Goal: Information Seeking & Learning: Learn about a topic

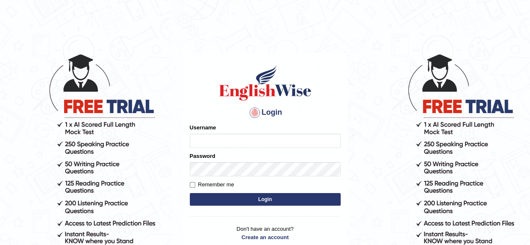
type input "liyaelizabeth"
click at [252, 197] on button "Login" at bounding box center [265, 199] width 151 height 13
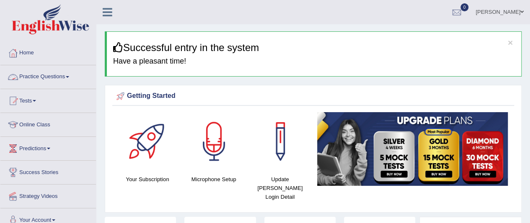
click at [69, 77] on span at bounding box center [67, 77] width 3 height 2
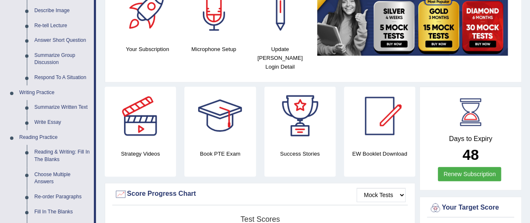
scroll to position [162, 0]
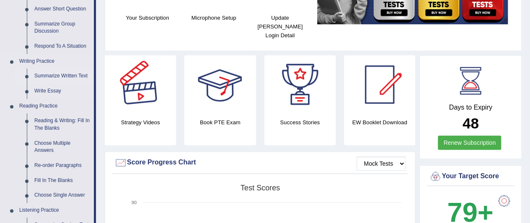
click at [70, 72] on link "Summarize Written Text" at bounding box center [62, 76] width 63 height 15
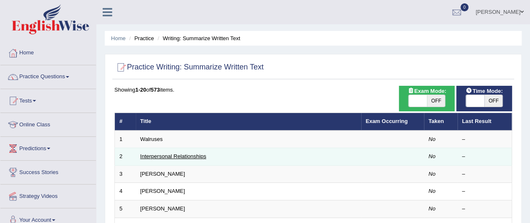
click at [152, 157] on link "Interpersonal Relationships" at bounding box center [173, 156] width 66 height 6
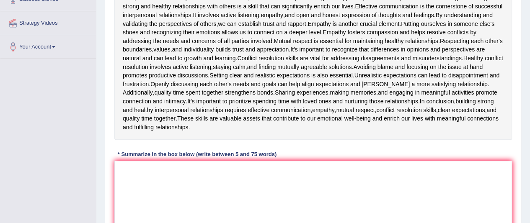
scroll to position [181, 0]
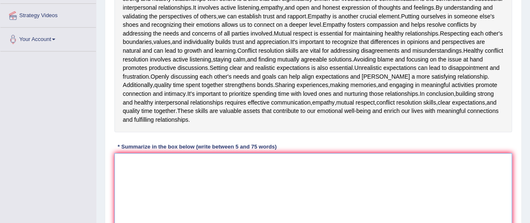
click at [131, 170] on textarea at bounding box center [312, 193] width 397 height 81
type textarea "h"
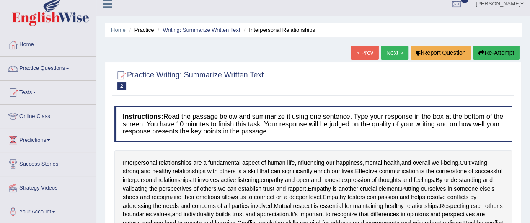
scroll to position [0, 0]
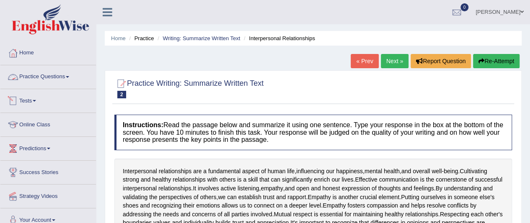
click at [71, 72] on link "Practice Questions" at bounding box center [47, 75] width 95 height 21
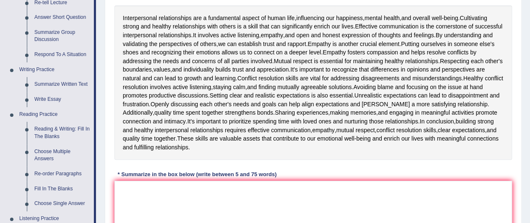
scroll to position [147, 0]
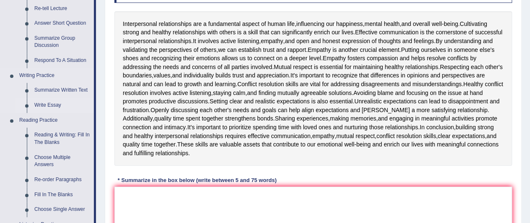
click at [61, 110] on link "Write Essay" at bounding box center [62, 105] width 63 height 15
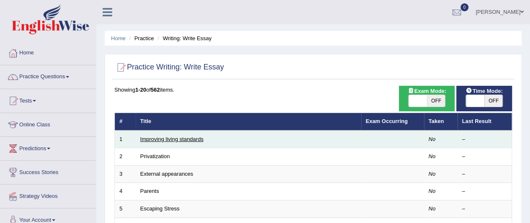
click at [180, 138] on link "Improving living standards" at bounding box center [171, 139] width 63 height 6
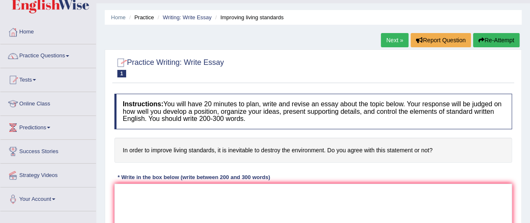
scroll to position [21, 0]
click at [64, 59] on link "Practice Questions" at bounding box center [47, 55] width 95 height 21
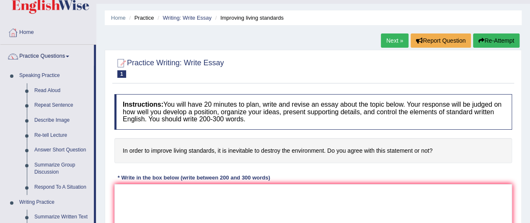
drag, startPoint x: 95, startPoint y: 91, endPoint x: 97, endPoint y: 99, distance: 8.1
click at [97, 99] on div "Toggle navigation Home Practice Questions Speaking Practice Read Aloud Repeat S…" at bounding box center [265, 196] width 530 height 435
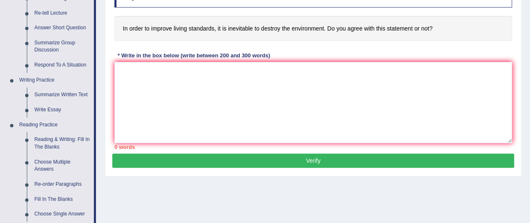
scroll to position [178, 0]
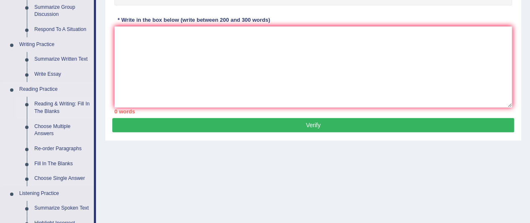
click at [39, 103] on link "Reading & Writing: Fill In The Blanks" at bounding box center [62, 108] width 63 height 22
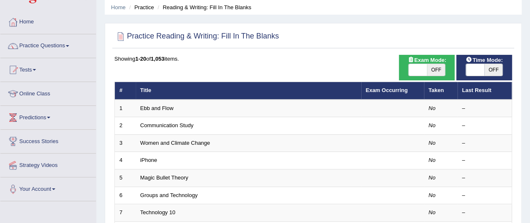
scroll to position [38, 0]
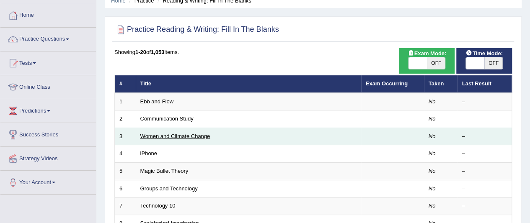
click at [183, 138] on link "Women and Climate Change" at bounding box center [175, 136] width 70 height 6
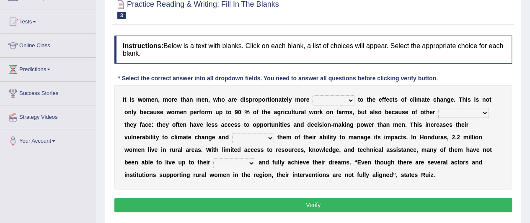
scroll to position [95, 0]
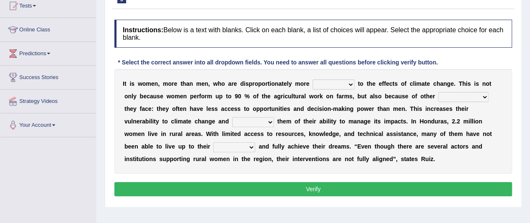
click at [335, 82] on select "defensive beatable vulnerable defective" at bounding box center [333, 85] width 42 height 10
click at [451, 95] on select "chances challenges awkwardness changes" at bounding box center [463, 97] width 50 height 10
click at [347, 86] on select "defensive beatable vulnerable defective" at bounding box center [333, 85] width 42 height 10
select select "defensive"
click at [312, 80] on select "defensive beatable vulnerable defective" at bounding box center [333, 85] width 42 height 10
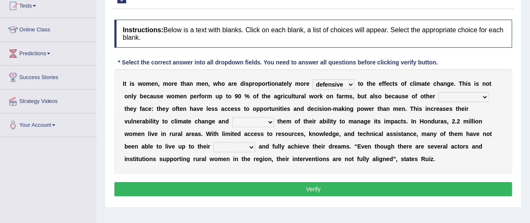
click at [342, 85] on select "defensive beatable vulnerable defective" at bounding box center [333, 85] width 42 height 10
click at [284, 112] on div "I t i s w o m e n , m o r e t h a n m e n , w h o a r e d i s p r o p o r t i o…" at bounding box center [312, 121] width 397 height 105
click at [481, 96] on select "chances challenges awkwardness changes" at bounding box center [463, 97] width 50 height 10
click at [473, 99] on select "chances challenges awkwardness changes" at bounding box center [463, 97] width 50 height 10
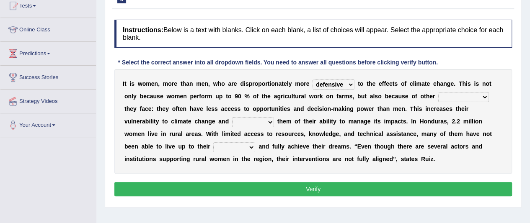
click at [434, 119] on b "u" at bounding box center [436, 121] width 4 height 7
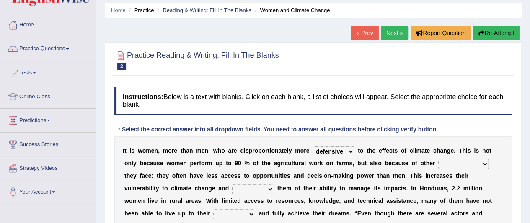
scroll to position [18, 0]
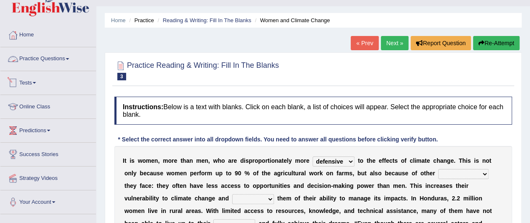
click at [58, 59] on link "Practice Questions" at bounding box center [47, 57] width 95 height 21
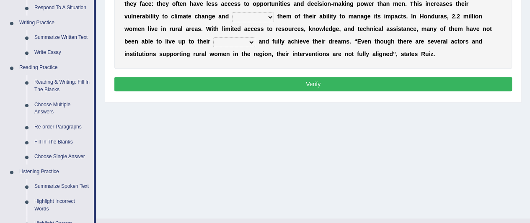
scroll to position [189, 0]
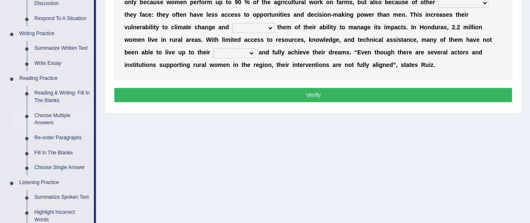
click at [44, 123] on link "Choose Multiple Answers" at bounding box center [62, 119] width 63 height 22
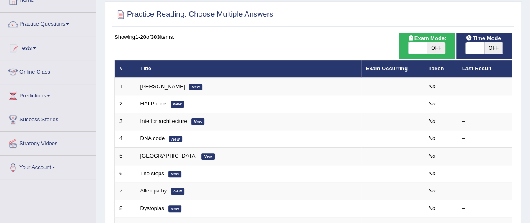
scroll to position [54, 0]
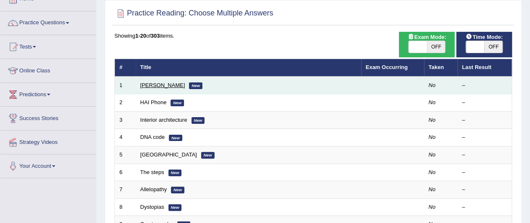
click at [155, 83] on link "[PERSON_NAME]" at bounding box center [162, 85] width 45 height 6
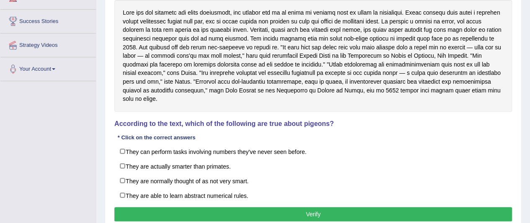
scroll to position [151, 0]
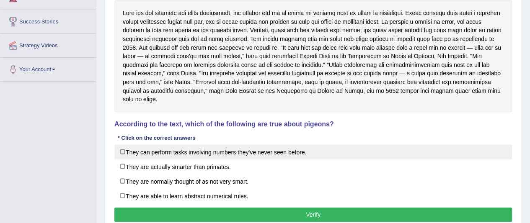
click at [189, 149] on label "They can perform tasks involving numbers they've never seen before." at bounding box center [312, 151] width 397 height 15
checkbox input "true"
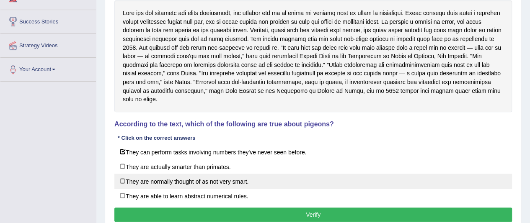
click at [175, 174] on label "They are normally thought of as not very smart." at bounding box center [312, 181] width 397 height 15
checkbox input "true"
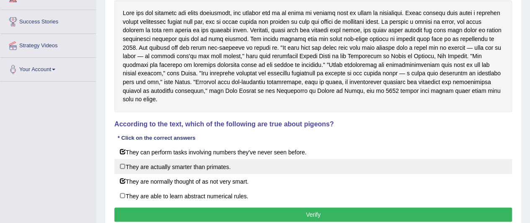
click at [168, 159] on label "They are actually smarter than primates." at bounding box center [312, 166] width 397 height 15
click at [183, 159] on label "They are actually smarter than primates." at bounding box center [312, 166] width 397 height 15
checkbox input "false"
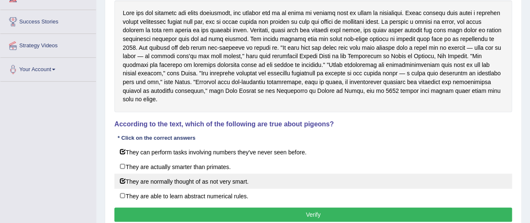
click at [179, 174] on label "They are normally thought of as not very smart." at bounding box center [312, 181] width 397 height 15
click at [186, 174] on label "They are normally thought of as not very smart." at bounding box center [312, 181] width 397 height 15
click at [208, 174] on label "They are normally thought of as not very smart." at bounding box center [312, 181] width 397 height 15
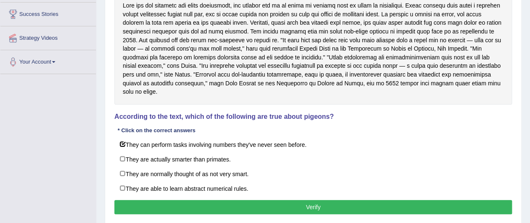
scroll to position [159, 0]
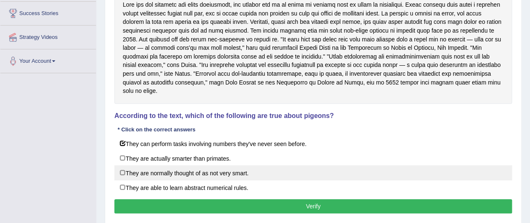
click at [218, 165] on label "They are normally thought of as not very smart." at bounding box center [312, 172] width 397 height 15
checkbox input "true"
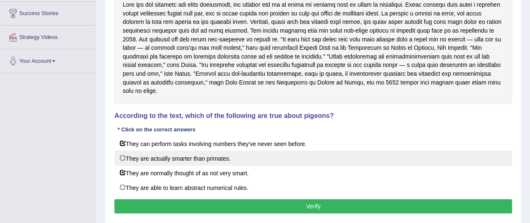
click at [215, 151] on label "They are actually smarter than primates." at bounding box center [312, 158] width 397 height 15
checkbox input "true"
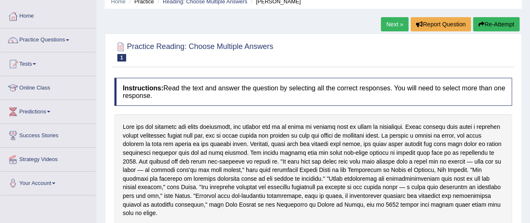
scroll to position [3, 0]
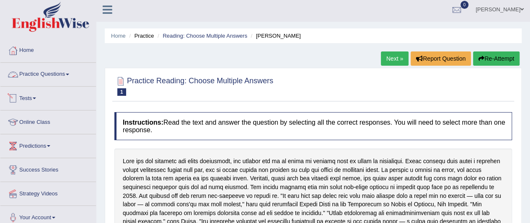
click at [68, 70] on link "Practice Questions" at bounding box center [47, 73] width 95 height 21
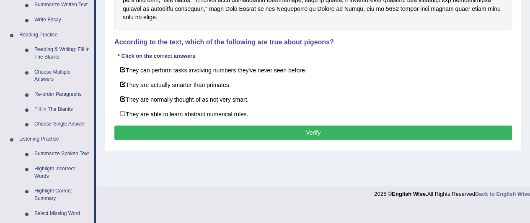
scroll to position [229, 0]
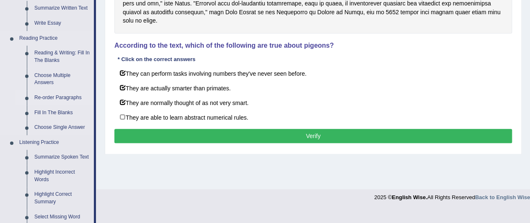
click at [50, 101] on link "Re-order Paragraphs" at bounding box center [62, 97] width 63 height 15
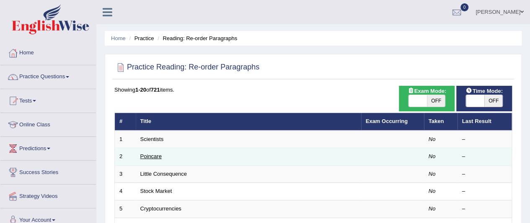
click at [153, 155] on link "Poincare" at bounding box center [150, 156] width 21 height 6
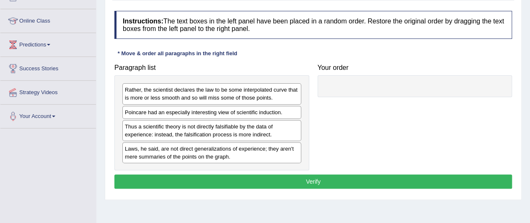
scroll to position [105, 0]
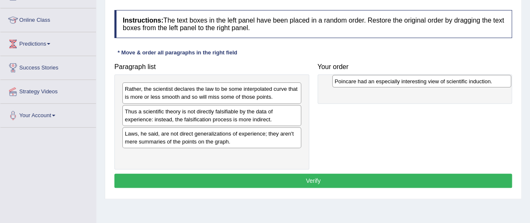
drag, startPoint x: 189, startPoint y: 109, endPoint x: 399, endPoint y: 80, distance: 211.9
click at [399, 80] on div "Poincare had an especially interesting view of scientific induction." at bounding box center [421, 81] width 179 height 13
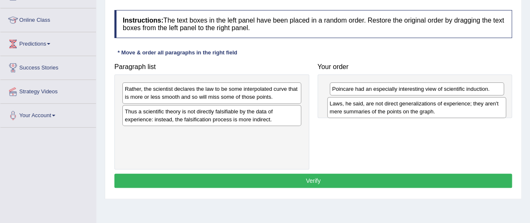
drag, startPoint x: 198, startPoint y: 138, endPoint x: 402, endPoint y: 106, distance: 206.3
click at [402, 106] on div "Laws, he said, are not direct generalizations of experience; they aren't mere s…" at bounding box center [416, 107] width 179 height 21
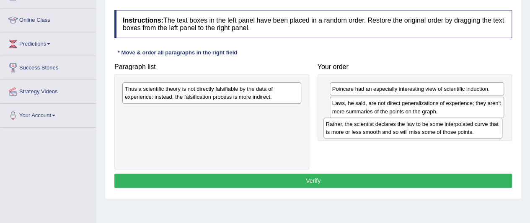
drag, startPoint x: 192, startPoint y: 93, endPoint x: 394, endPoint y: 127, distance: 204.7
click at [394, 127] on div "Rather, the scientist declares the law to be some interpolated curve that is mo…" at bounding box center [412, 128] width 179 height 21
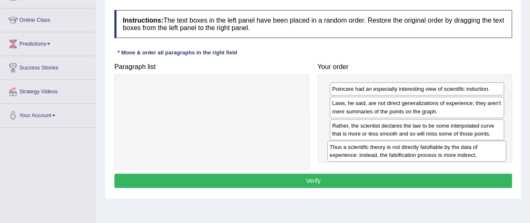
drag, startPoint x: 237, startPoint y: 97, endPoint x: 441, endPoint y: 153, distance: 212.4
click at [441, 153] on div "Thus a scientific theory is not directly falsifiable by the data of experience:…" at bounding box center [416, 151] width 179 height 21
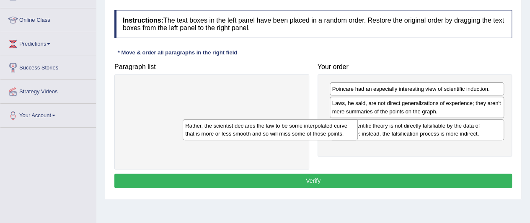
drag, startPoint x: 381, startPoint y: 130, endPoint x: 212, endPoint y: 125, distance: 169.7
click at [212, 125] on div "Rather, the scientist declares the law to be some interpolated curve that is mo…" at bounding box center [270, 129] width 175 height 21
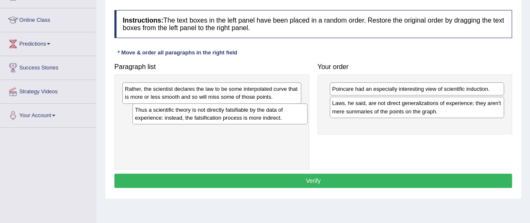
drag, startPoint x: 352, startPoint y: 136, endPoint x: 155, endPoint y: 121, distance: 197.4
click at [155, 121] on div "Thus a scientific theory is not directly falsifiable by the data of experience:…" at bounding box center [219, 113] width 175 height 21
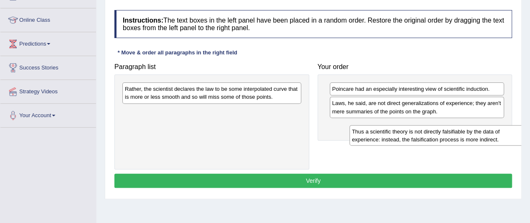
drag, startPoint x: 180, startPoint y: 118, endPoint x: 387, endPoint y: 125, distance: 206.6
click at [387, 125] on div "Thus a scientific theory is not directly falsifiable by the data of experience:…" at bounding box center [438, 135] width 179 height 21
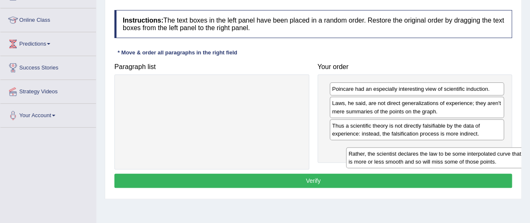
drag, startPoint x: 259, startPoint y: 89, endPoint x: 465, endPoint y: 138, distance: 211.8
click at [465, 147] on div "Rather, the scientist declares the law to be some interpolated curve that is mo…" at bounding box center [435, 157] width 179 height 21
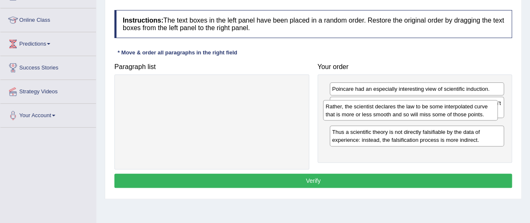
drag, startPoint x: 427, startPoint y: 150, endPoint x: 421, endPoint y: 108, distance: 41.9
click at [421, 108] on div "Rather, the scientist declares the law to be some interpolated curve that is mo…" at bounding box center [410, 110] width 175 height 21
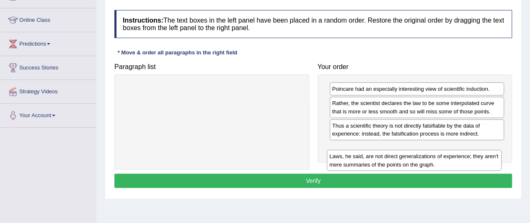
drag, startPoint x: 421, startPoint y: 108, endPoint x: 419, endPoint y: 162, distance: 53.7
click at [419, 162] on div "Laws, he said, are not direct generalizations of experience; they aren't mere s…" at bounding box center [414, 160] width 175 height 21
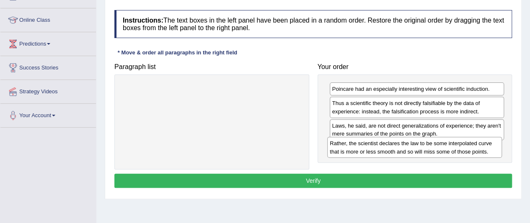
drag, startPoint x: 363, startPoint y: 108, endPoint x: 361, endPoint y: 149, distance: 40.7
click at [361, 149] on div "Rather, the scientist declares the law to be some interpolated curve that is mo…" at bounding box center [414, 147] width 175 height 21
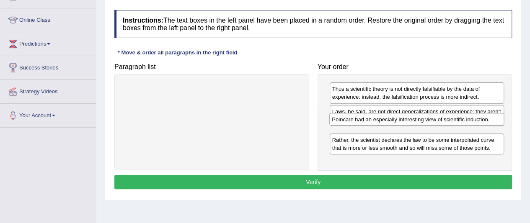
drag, startPoint x: 369, startPoint y: 90, endPoint x: 370, endPoint y: 120, distance: 30.2
click at [370, 120] on div "Poincare had an especially interesting view of scientific induction." at bounding box center [416, 119] width 175 height 13
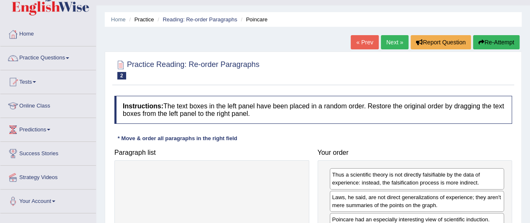
scroll to position [18, 0]
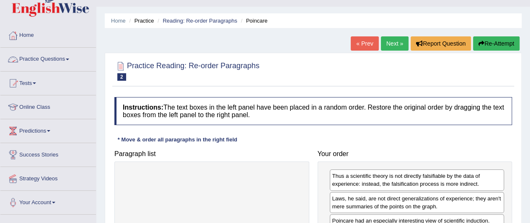
click at [69, 57] on link "Practice Questions" at bounding box center [47, 58] width 95 height 21
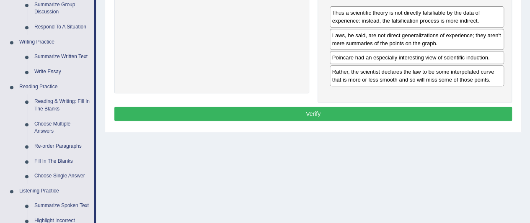
scroll to position [205, 0]
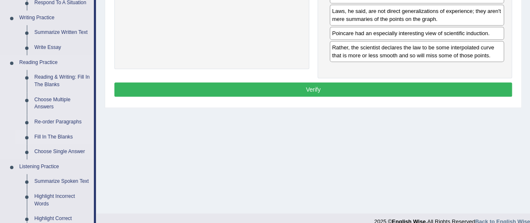
click at [60, 139] on link "Fill In The Blanks" at bounding box center [62, 137] width 63 height 15
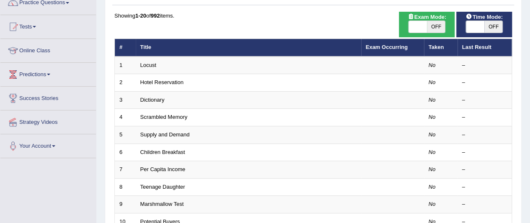
scroll to position [73, 0]
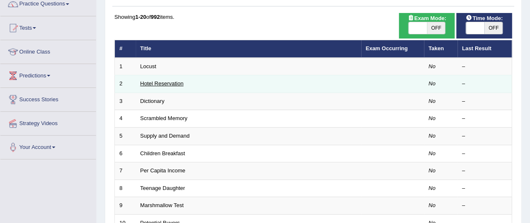
click at [157, 84] on link "Hotel Reservation" at bounding box center [161, 83] width 43 height 6
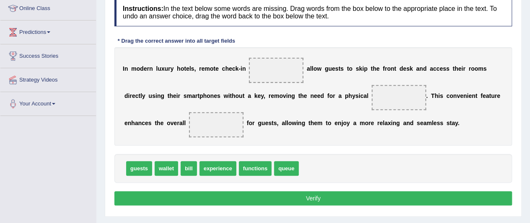
scroll to position [117, 0]
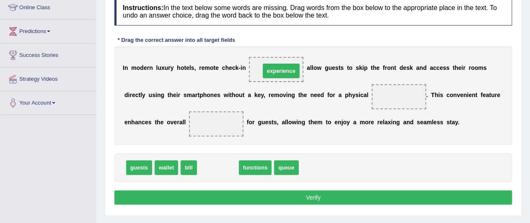
drag, startPoint x: 214, startPoint y: 165, endPoint x: 277, endPoint y: 68, distance: 115.7
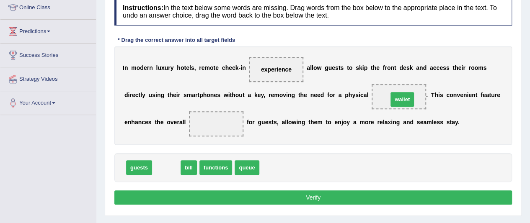
drag, startPoint x: 164, startPoint y: 169, endPoint x: 398, endPoint y: 98, distance: 244.1
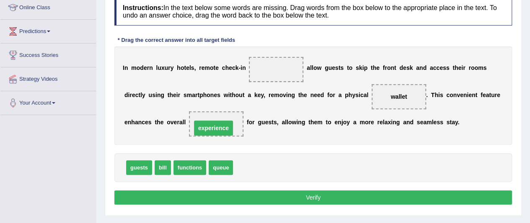
drag, startPoint x: 282, startPoint y: 69, endPoint x: 221, endPoint y: 127, distance: 85.0
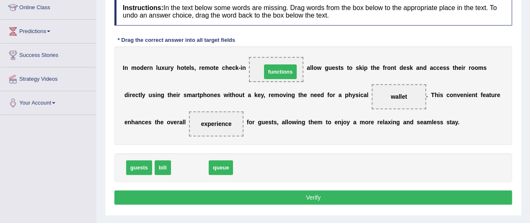
drag, startPoint x: 194, startPoint y: 169, endPoint x: 286, endPoint y: 71, distance: 133.9
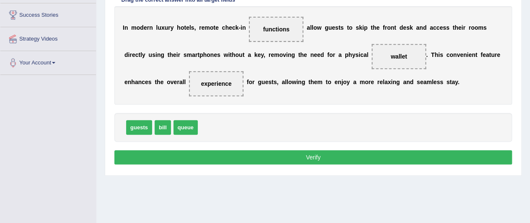
scroll to position [157, 0]
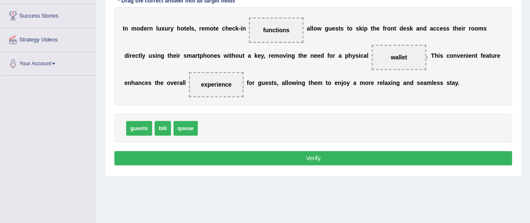
click at [407, 158] on button "Verify" at bounding box center [312, 158] width 397 height 14
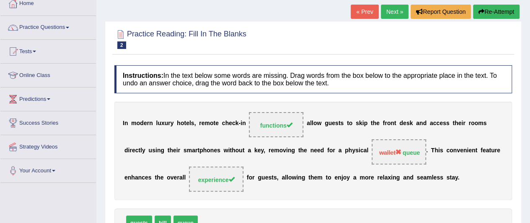
scroll to position [26, 0]
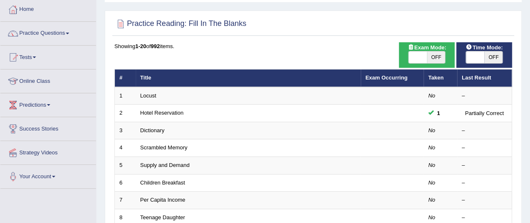
scroll to position [41, 0]
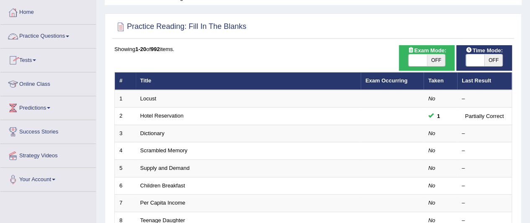
click at [69, 36] on span at bounding box center [67, 37] width 3 height 2
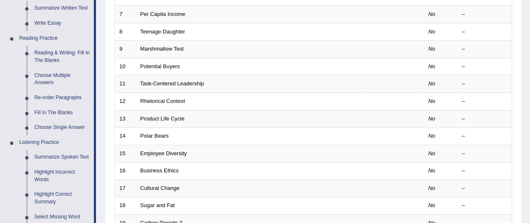
scroll to position [228, 0]
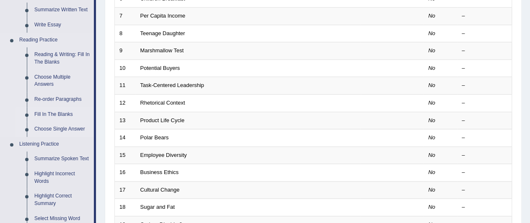
click at [70, 128] on link "Choose Single Answer" at bounding box center [62, 129] width 63 height 15
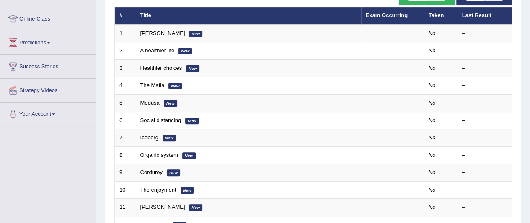
scroll to position [105, 0]
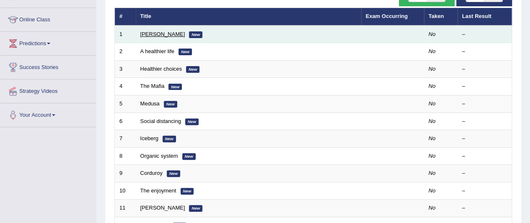
click at [147, 35] on link "[PERSON_NAME]" at bounding box center [162, 34] width 45 height 6
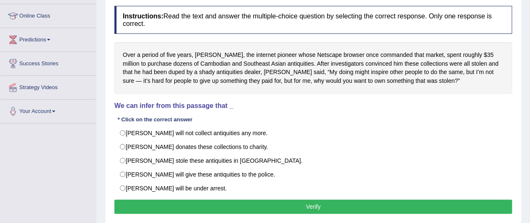
scroll to position [105, 0]
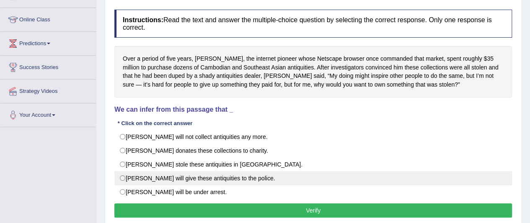
click at [188, 175] on label "[PERSON_NAME] will give these antiquities to the police." at bounding box center [312, 178] width 397 height 14
radio input "true"
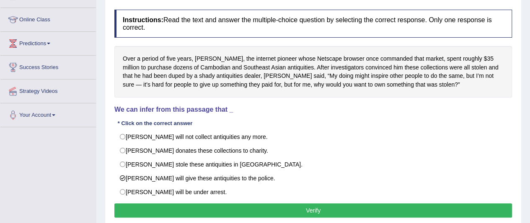
click at [261, 213] on button "Verify" at bounding box center [312, 211] width 397 height 14
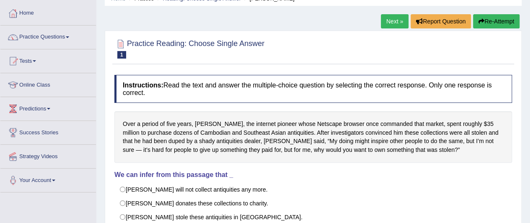
scroll to position [39, 0]
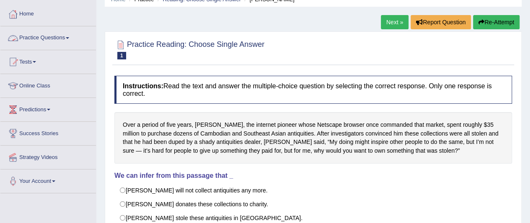
click at [58, 35] on link "Practice Questions" at bounding box center [47, 36] width 95 height 21
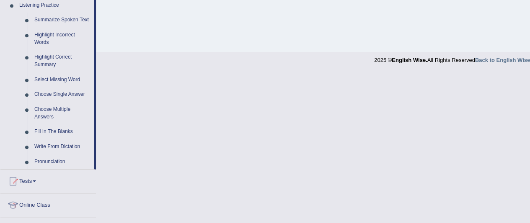
scroll to position [366, 0]
click at [75, 21] on link "Summarize Spoken Text" at bounding box center [62, 20] width 63 height 15
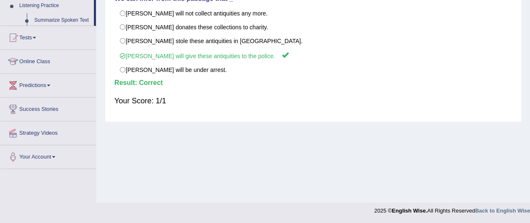
scroll to position [98, 0]
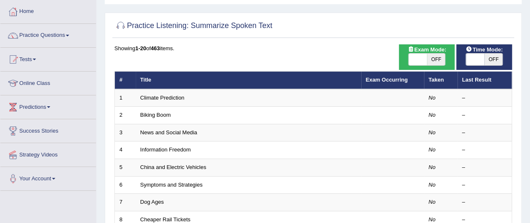
scroll to position [49, 0]
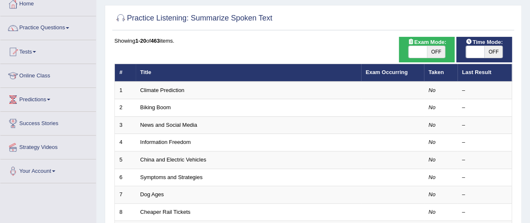
drag, startPoint x: 531, startPoint y: 44, endPoint x: 535, endPoint y: 62, distance: 19.2
click at [529, 62] on html "Toggle navigation Home Practice Questions Speaking Practice Read Aloud Repeat S…" at bounding box center [265, 62] width 530 height 223
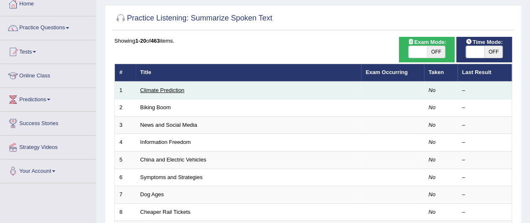
click at [151, 88] on link "Climate Prediction" at bounding box center [162, 90] width 44 height 6
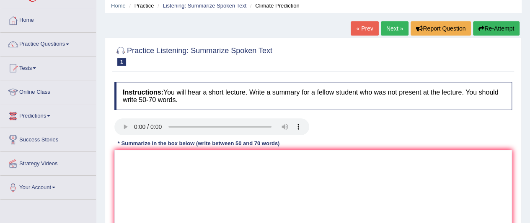
scroll to position [27, 0]
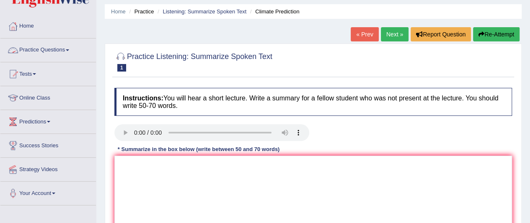
click at [64, 56] on link "Practice Questions" at bounding box center [47, 49] width 95 height 21
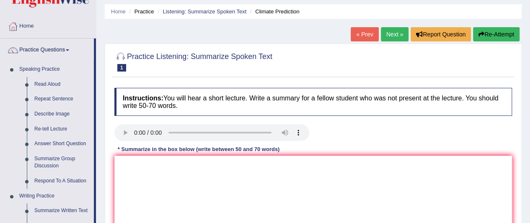
scroll to position [222, 0]
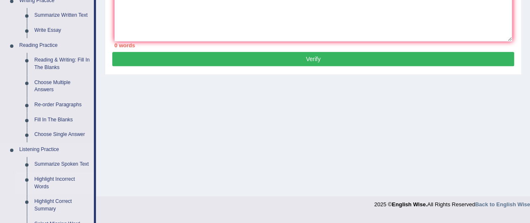
click at [52, 182] on link "Highlight Incorrect Words" at bounding box center [62, 183] width 63 height 22
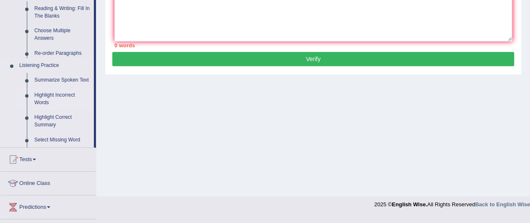
scroll to position [136, 0]
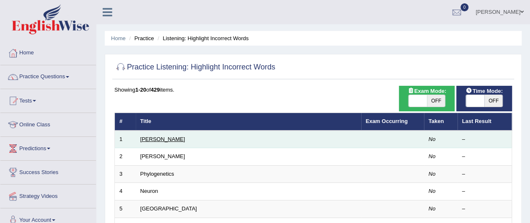
click at [147, 139] on link "[PERSON_NAME]" at bounding box center [162, 139] width 45 height 6
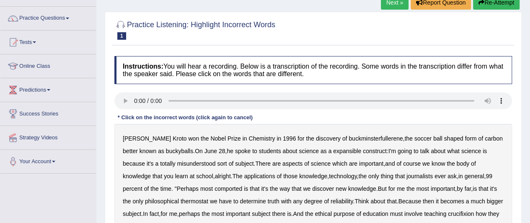
scroll to position [50, 0]
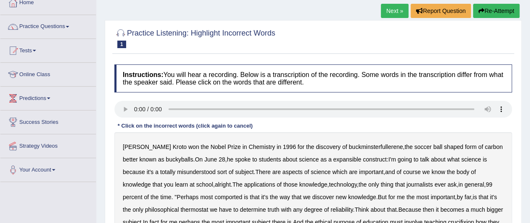
click at [248, 148] on b "Chemistry" at bounding box center [261, 147] width 26 height 7
click at [414, 146] on b "soccer" at bounding box center [422, 147] width 17 height 7
click at [235, 160] on b "spoke" at bounding box center [242, 159] width 15 height 7
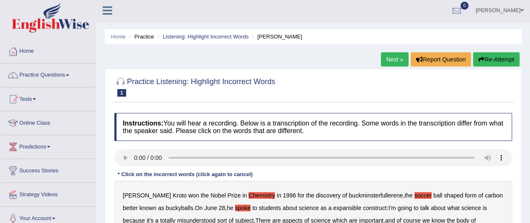
scroll to position [3, 0]
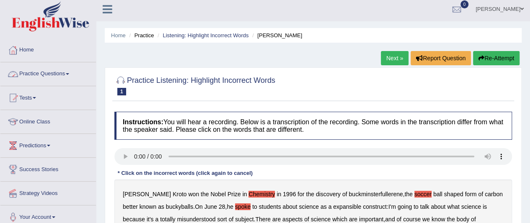
click at [54, 77] on link "Practice Questions" at bounding box center [47, 72] width 95 height 21
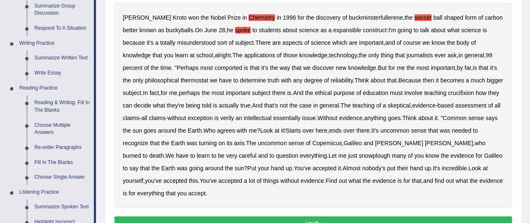
scroll to position [214, 0]
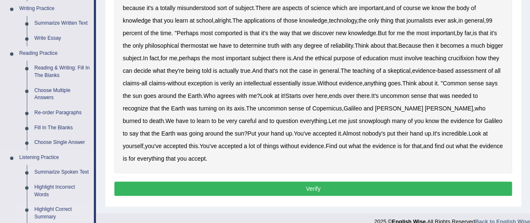
click at [42, 211] on link "Highlight Correct Summary" at bounding box center [62, 213] width 63 height 22
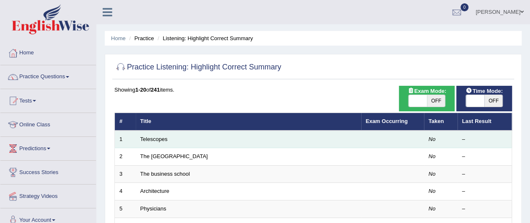
click at [147, 142] on td "Telescopes" at bounding box center [248, 140] width 225 height 18
click at [159, 136] on link "Telescopes" at bounding box center [153, 139] width 27 height 6
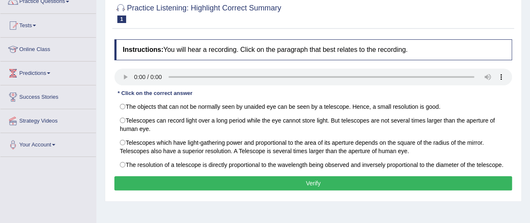
scroll to position [80, 0]
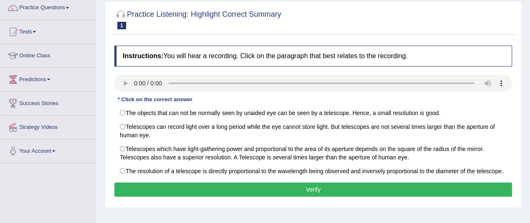
drag, startPoint x: 0, startPoint y: 0, endPoint x: 534, endPoint y: 78, distance: 540.0
click at [529, 78] on html "Toggle navigation Home Practice Questions Speaking Practice Read Aloud Repeat S…" at bounding box center [265, 42] width 530 height 223
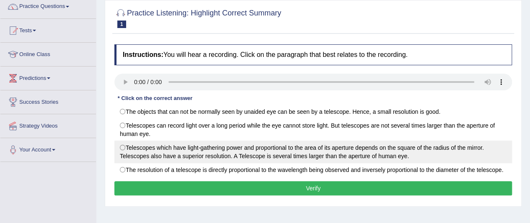
click at [121, 149] on label "Telescopes which have light-gathering power and proportional to the area of its…" at bounding box center [312, 152] width 397 height 23
radio input "true"
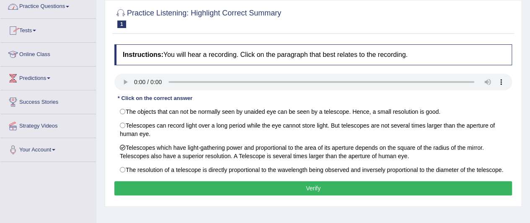
click at [68, 8] on link "Practice Questions" at bounding box center [47, 5] width 95 height 21
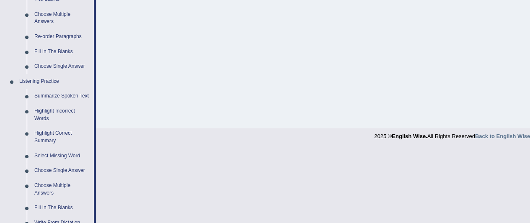
scroll to position [319, 0]
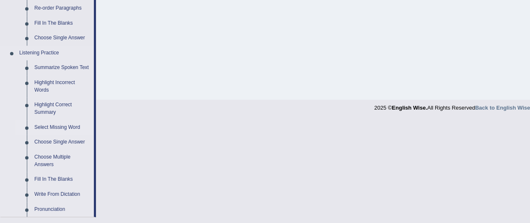
click at [44, 131] on link "Select Missing Word" at bounding box center [62, 127] width 63 height 15
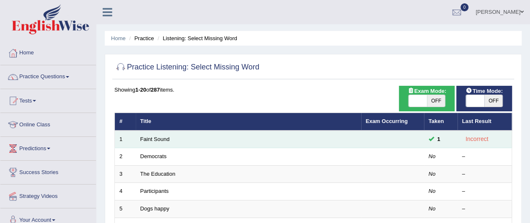
click at [171, 141] on td "Faint Sound" at bounding box center [248, 140] width 225 height 18
click at [161, 139] on link "Faint Sound" at bounding box center [154, 139] width 29 height 6
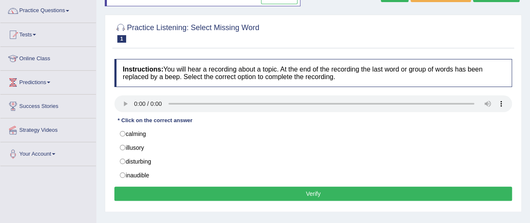
scroll to position [77, 0]
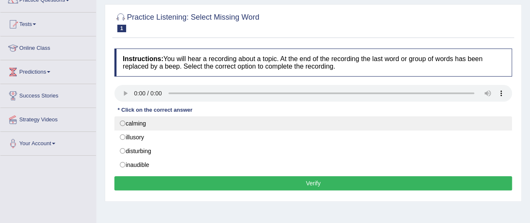
click at [140, 125] on label "calming" at bounding box center [312, 123] width 397 height 14
radio input "true"
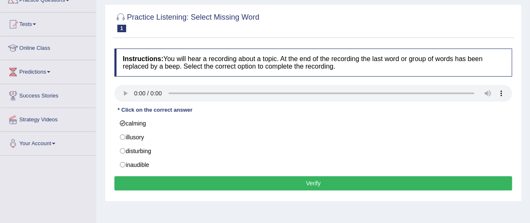
click at [307, 183] on button "Verify" at bounding box center [312, 183] width 397 height 14
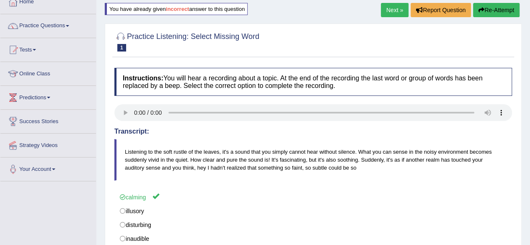
scroll to position [45, 0]
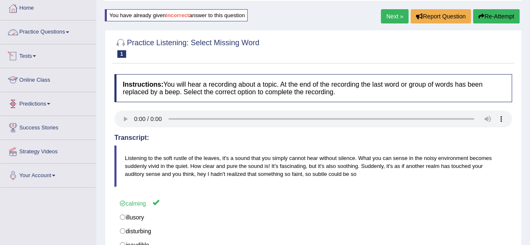
click at [59, 33] on link "Practice Questions" at bounding box center [47, 31] width 95 height 21
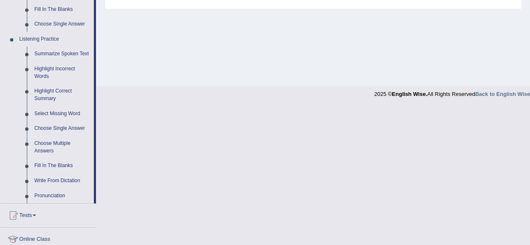
scroll to position [330, 0]
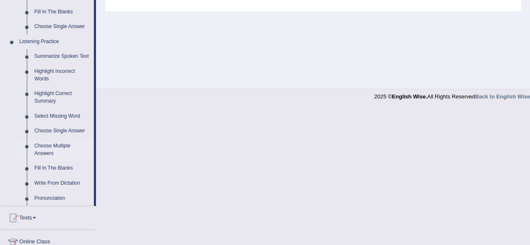
click at [44, 149] on link "Choose Multiple Answers" at bounding box center [62, 150] width 63 height 22
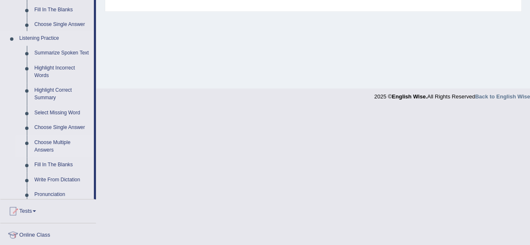
scroll to position [194, 0]
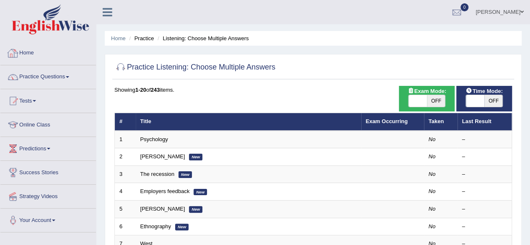
click at [47, 82] on link "Practice Questions" at bounding box center [47, 75] width 95 height 21
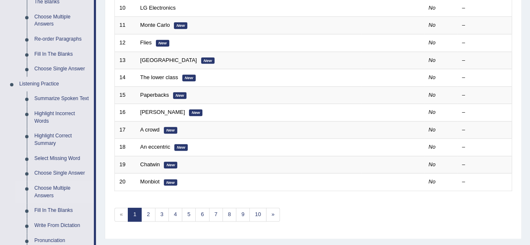
scroll to position [299, 0]
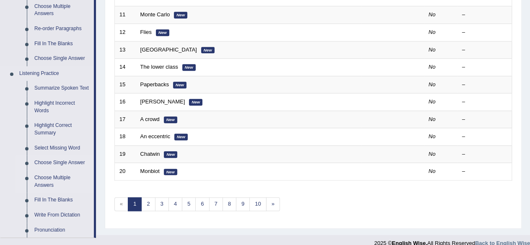
click at [48, 165] on link "Choose Single Answer" at bounding box center [62, 162] width 63 height 15
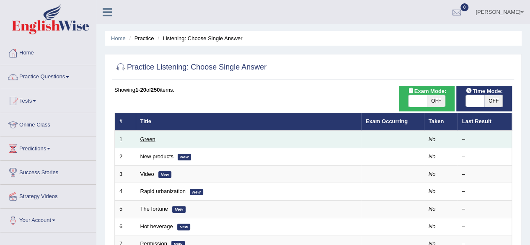
click at [147, 138] on link "Green" at bounding box center [147, 139] width 15 height 6
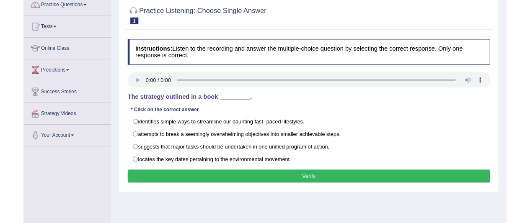
scroll to position [74, 0]
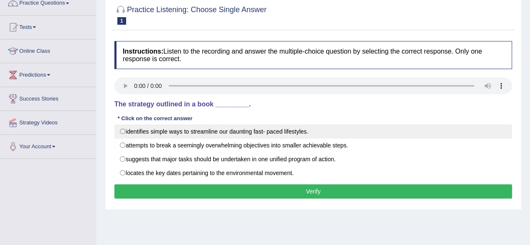
click at [231, 130] on label "identifies simple ways to streamline our daunting fast- paced lifestyles." at bounding box center [312, 131] width 397 height 14
radio input "true"
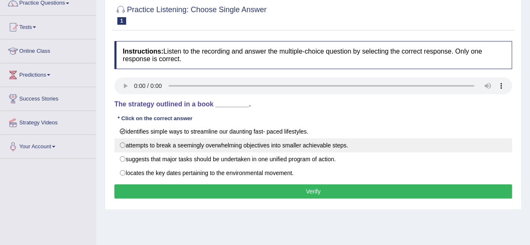
click at [230, 139] on label "attempts to break a seemingly overwhelming objectives into smaller achievable s…" at bounding box center [312, 145] width 397 height 14
radio input "true"
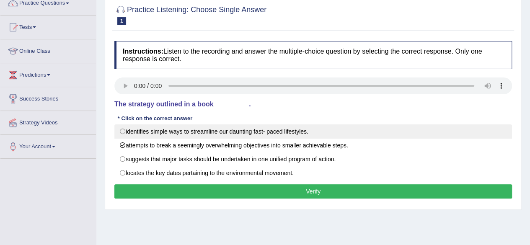
click at [231, 132] on label "identifies simple ways to streamline our daunting fast- paced lifestyles." at bounding box center [312, 131] width 397 height 14
radio input "true"
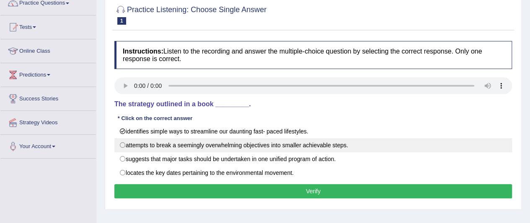
click at [134, 142] on label "attempts to break a seemingly overwhelming objectives into smaller achievable s…" at bounding box center [312, 145] width 397 height 14
radio input "true"
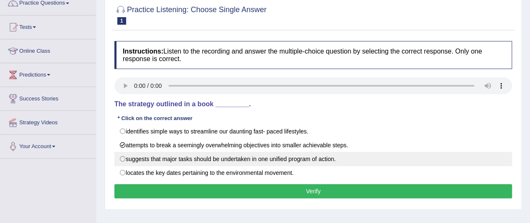
click at [134, 156] on label "suggests that major tasks should be undertaken in one unified program of action." at bounding box center [312, 159] width 397 height 14
radio input "true"
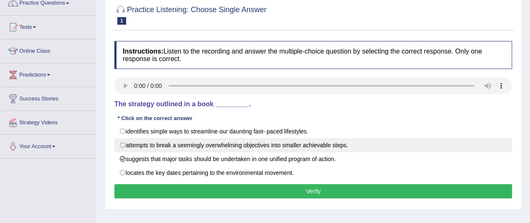
click at [139, 144] on label "attempts to break a seemingly overwhelming objectives into smaller achievable s…" at bounding box center [312, 145] width 397 height 14
radio input "true"
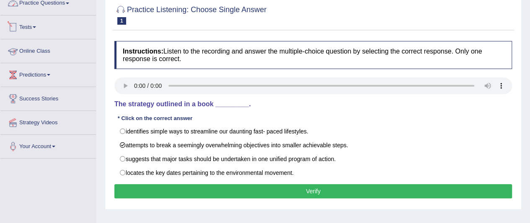
click at [64, 2] on link "Practice Questions" at bounding box center [47, 2] width 95 height 21
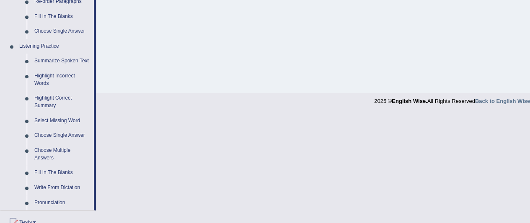
scroll to position [327, 0]
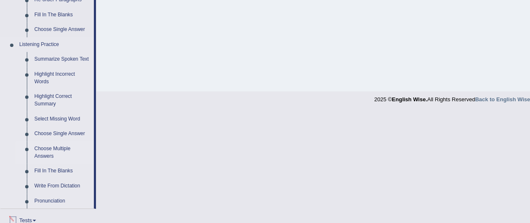
click at [46, 155] on link "Choose Multiple Answers" at bounding box center [62, 153] width 63 height 22
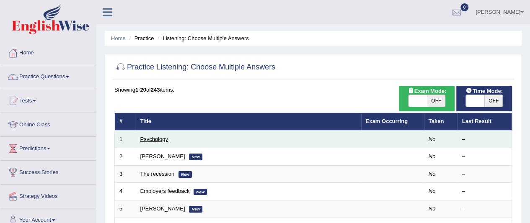
click at [152, 137] on link "Psychology" at bounding box center [154, 139] width 28 height 6
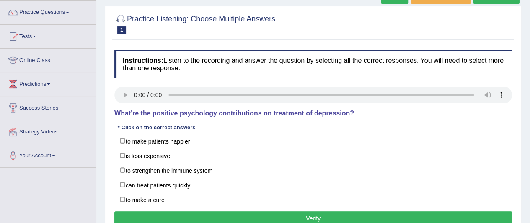
scroll to position [80, 0]
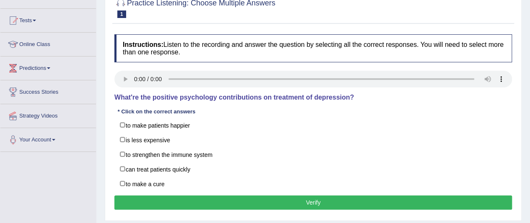
drag, startPoint x: 0, startPoint y: 0, endPoint x: 536, endPoint y: 70, distance: 540.1
click at [529, 70] on html "Toggle navigation Home Practice Questions Speaking Practice Read Aloud Repeat S…" at bounding box center [265, 31] width 530 height 223
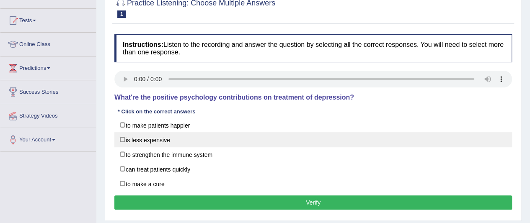
click at [133, 144] on label "is less expensive" at bounding box center [312, 139] width 397 height 15
click at [144, 134] on label "is less expensive" at bounding box center [312, 139] width 397 height 15
checkbox input "false"
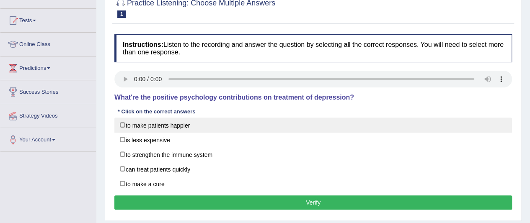
click at [146, 126] on label "to make patients happier" at bounding box center [312, 125] width 397 height 15
checkbox input "true"
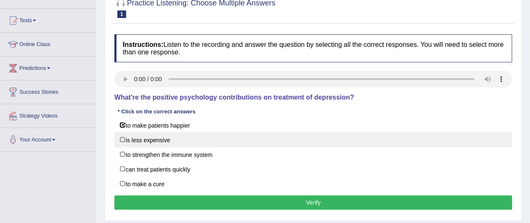
click at [144, 139] on label "is less expensive" at bounding box center [312, 139] width 397 height 15
checkbox input "true"
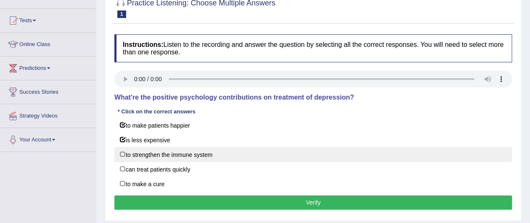
click at [143, 155] on label "to strengthen the immune system" at bounding box center [312, 154] width 397 height 15
checkbox input "true"
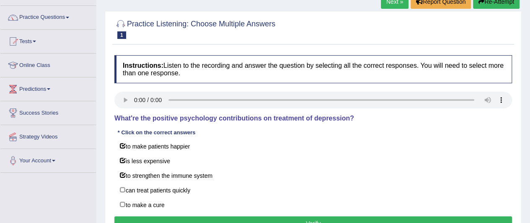
scroll to position [60, 0]
click at [65, 21] on link "Practice Questions" at bounding box center [47, 15] width 95 height 21
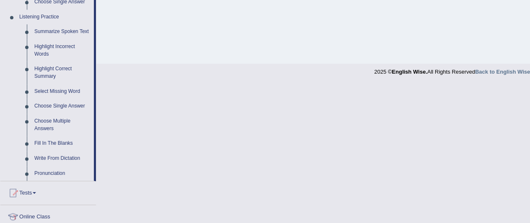
scroll to position [356, 0]
click at [52, 146] on link "Fill In The Blanks" at bounding box center [62, 142] width 63 height 15
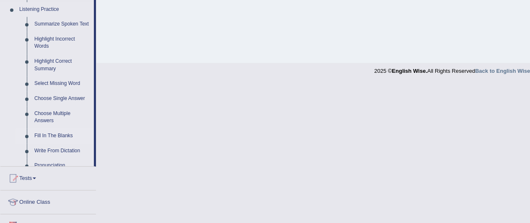
scroll to position [347, 0]
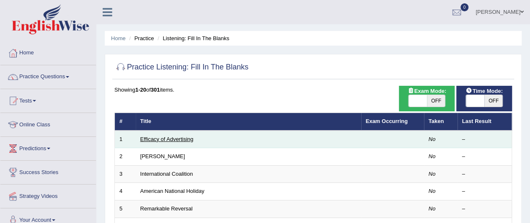
click at [172, 141] on link "Efficacy of Advertising" at bounding box center [166, 139] width 53 height 6
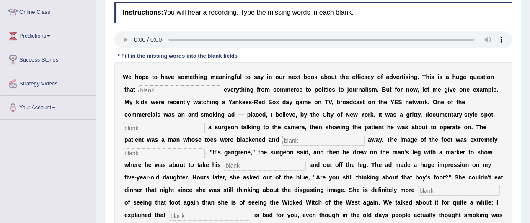
scroll to position [128, 0]
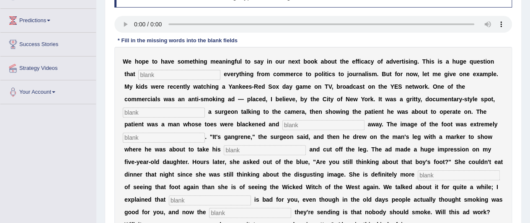
click at [157, 74] on input "text" at bounding box center [179, 75] width 82 height 10
click at [189, 75] on input "text" at bounding box center [179, 75] width 82 height 10
type input "n"
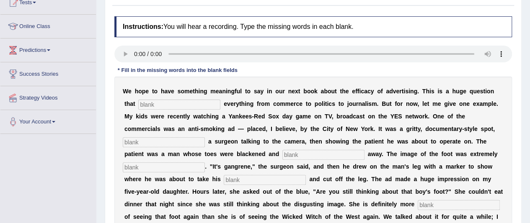
scroll to position [59, 0]
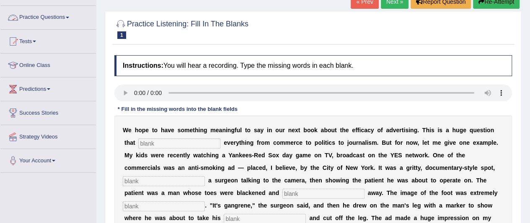
click at [67, 16] on link "Practice Questions" at bounding box center [47, 16] width 95 height 21
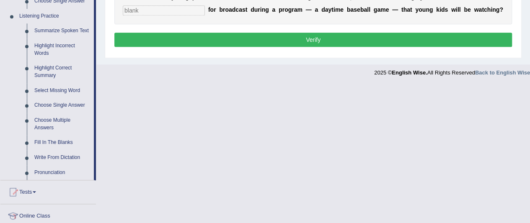
scroll to position [357, 0]
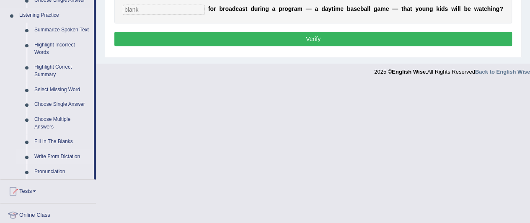
click at [62, 154] on link "Write From Dictation" at bounding box center [62, 156] width 63 height 15
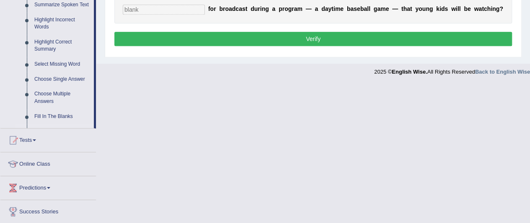
scroll to position [217, 0]
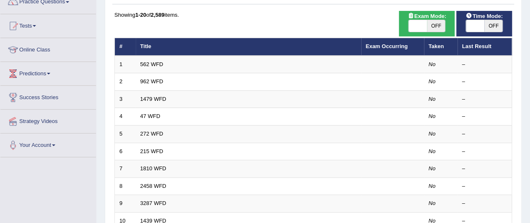
scroll to position [74, 0]
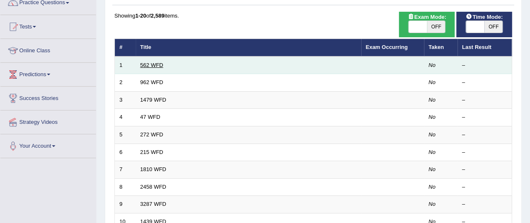
click at [150, 63] on link "562 WFD" at bounding box center [151, 65] width 23 height 6
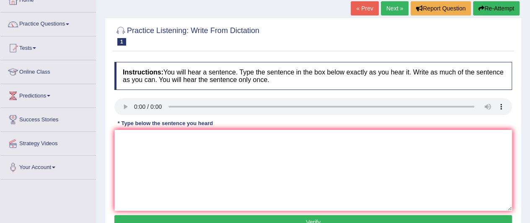
scroll to position [59, 0]
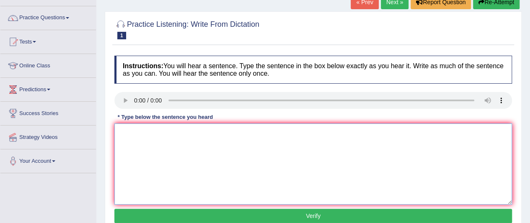
click at [142, 135] on textarea at bounding box center [312, 164] width 397 height 81
type textarea "The gap between the rich and the poor will never decrease."
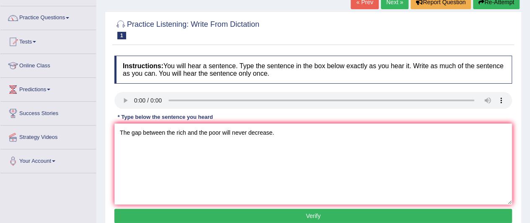
click at [231, 213] on button "Verify" at bounding box center [312, 216] width 397 height 14
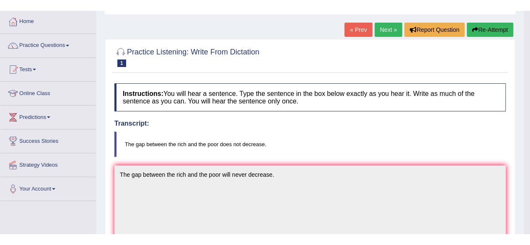
scroll to position [0, 0]
